Goal: Find specific page/section: Find specific page/section

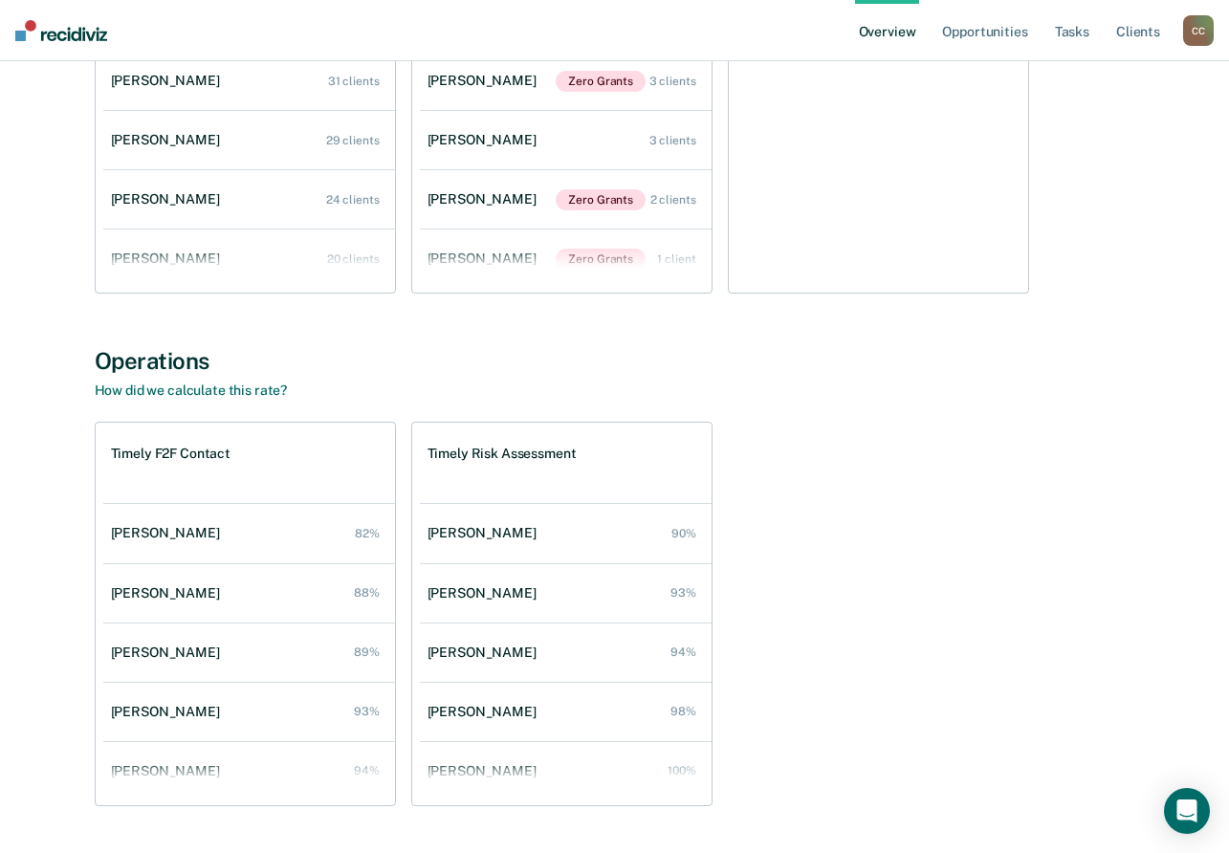
scroll to position [1477, 0]
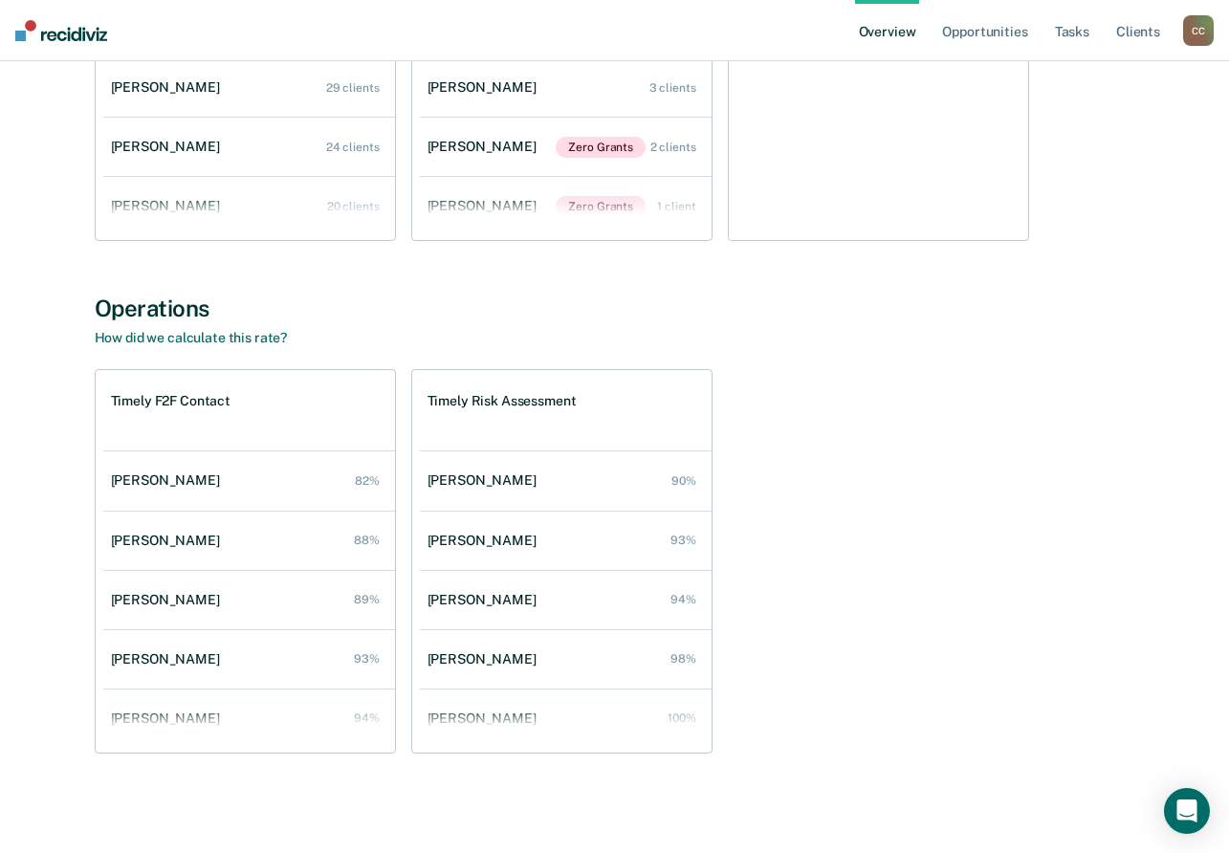
click at [1187, 38] on div "C C" at bounding box center [1198, 30] width 31 height 31
click at [1065, 121] on link "Go to Operations" at bounding box center [1121, 124] width 154 height 16
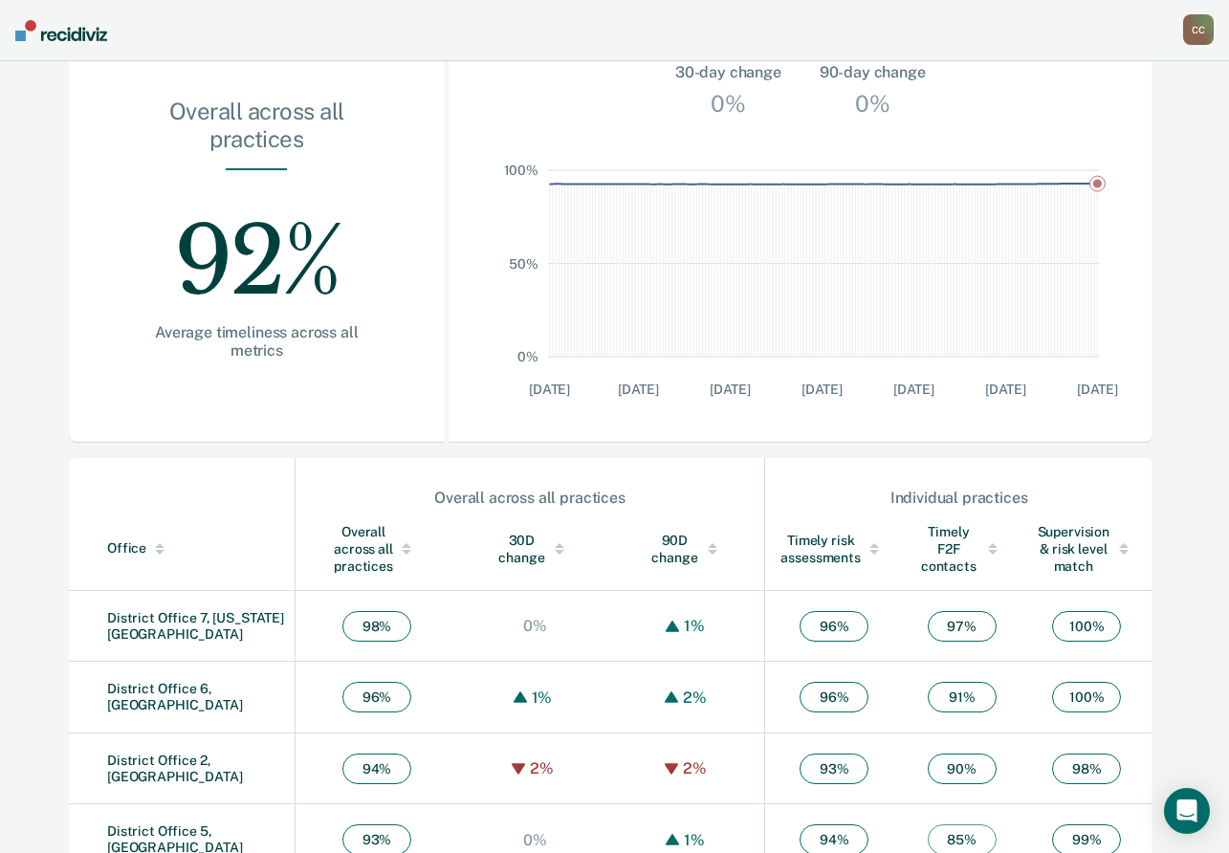
scroll to position [287, 0]
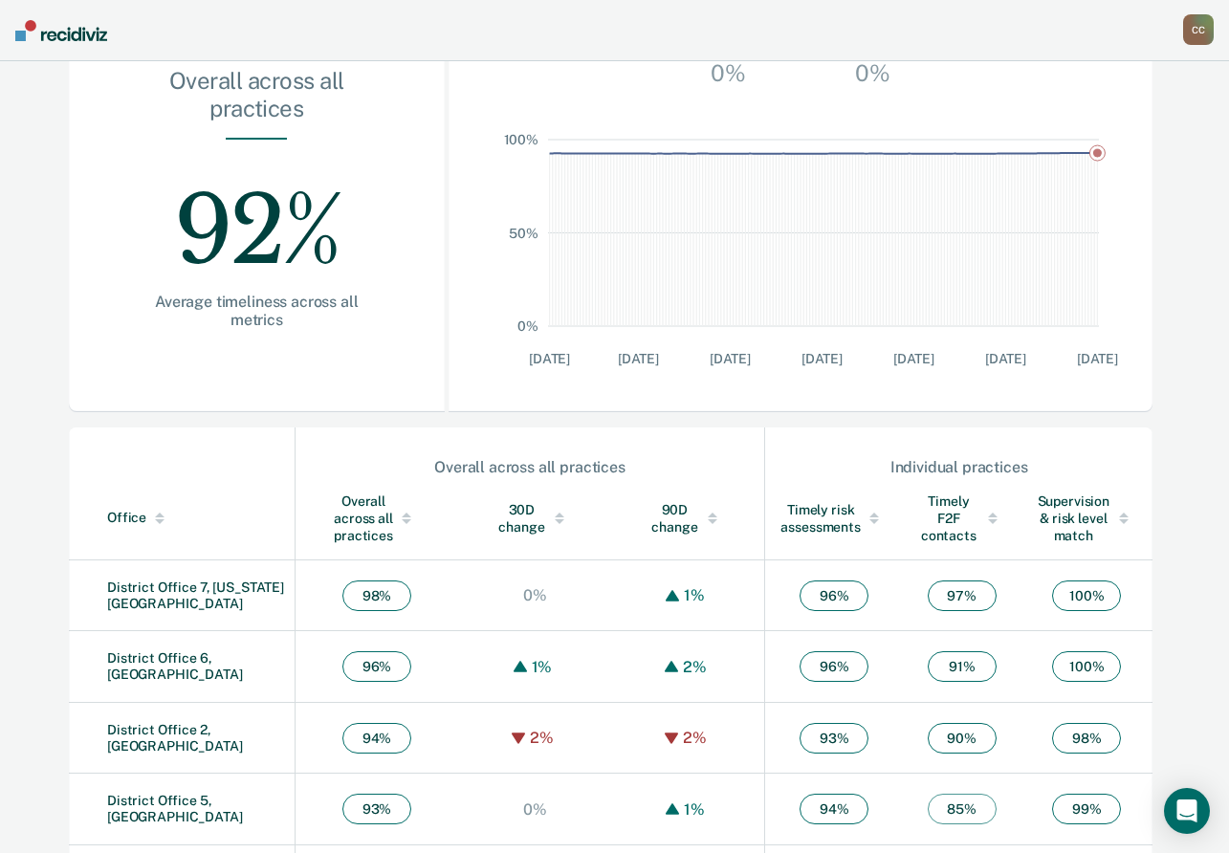
click at [179, 676] on td "District Office 6, [GEOGRAPHIC_DATA]" at bounding box center [182, 667] width 226 height 72
click at [188, 666] on link "District Office 6, [GEOGRAPHIC_DATA]" at bounding box center [175, 666] width 136 height 32
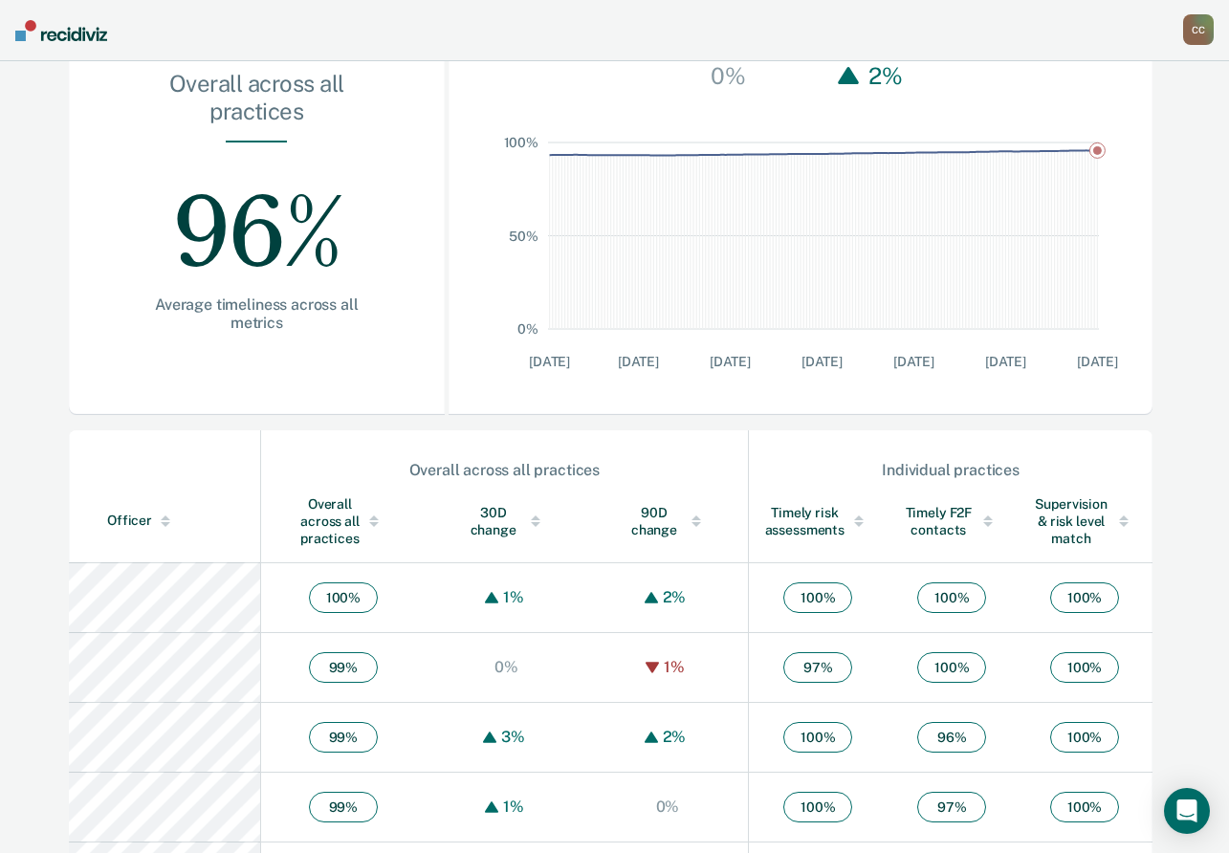
scroll to position [287, 0]
